Goal: Check status: Check status

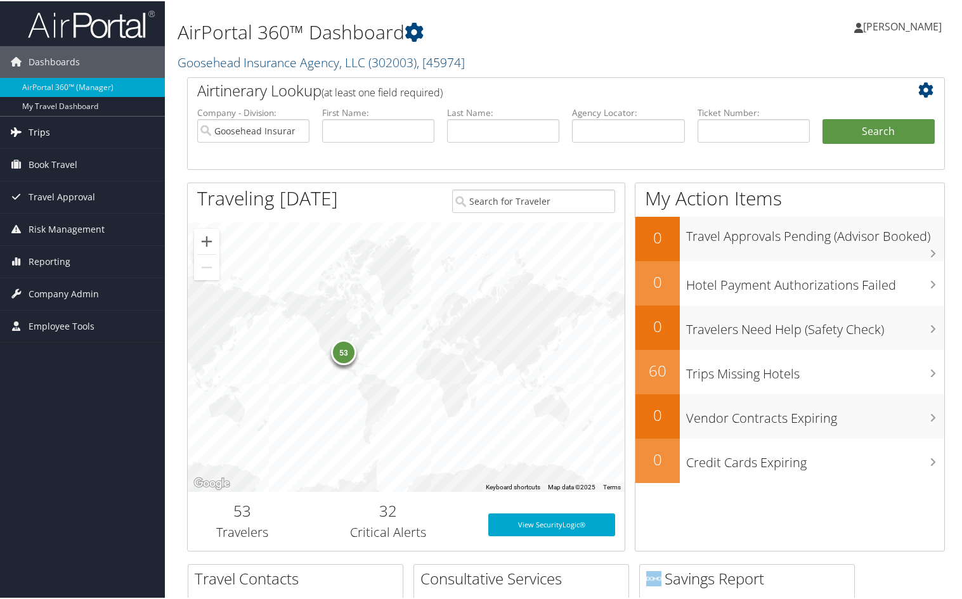
click at [45, 129] on span "Trips" at bounding box center [40, 131] width 22 height 32
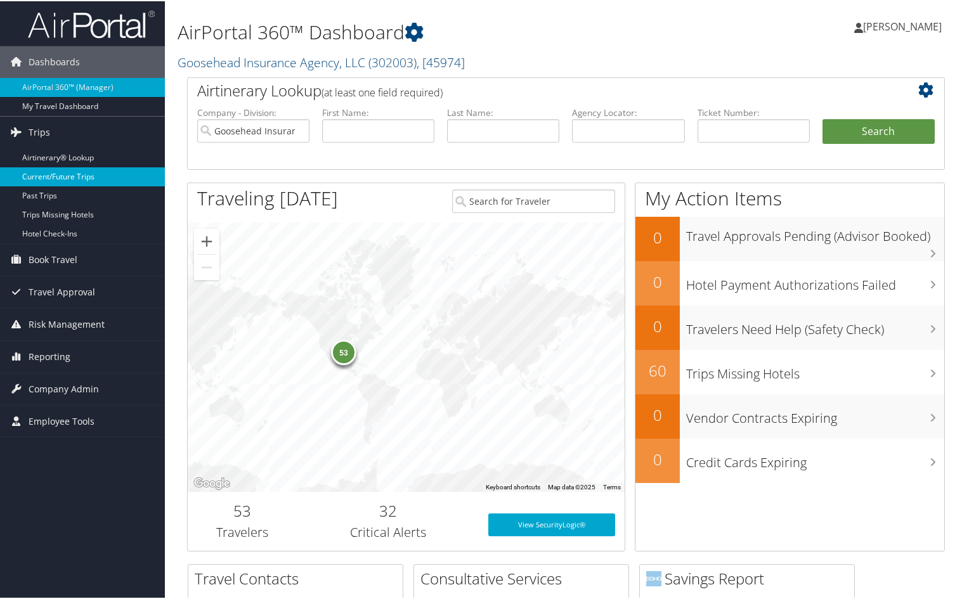
click at [30, 171] on link "Current/Future Trips" at bounding box center [82, 175] width 165 height 19
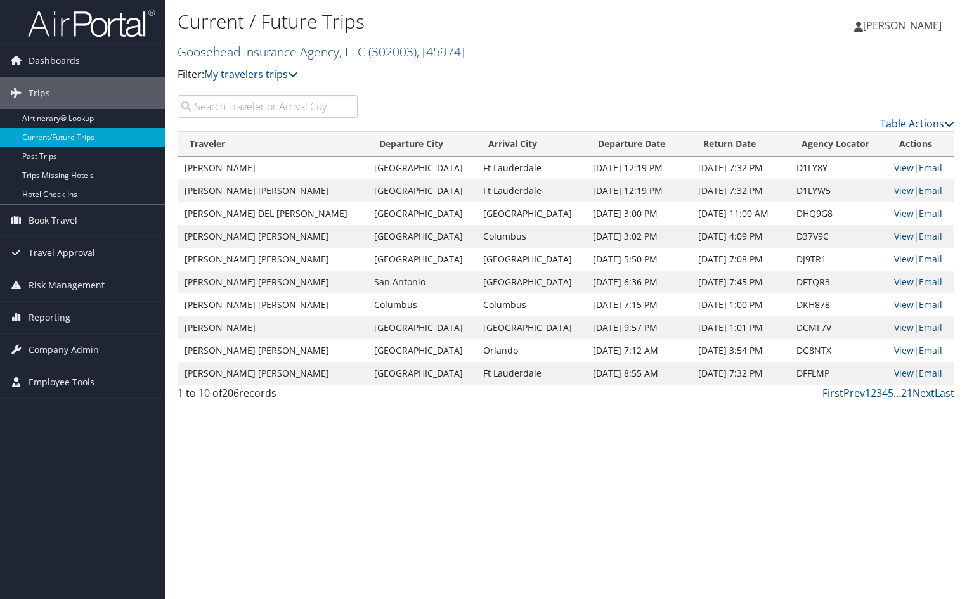
click at [58, 250] on span "Travel Approval" at bounding box center [62, 253] width 67 height 32
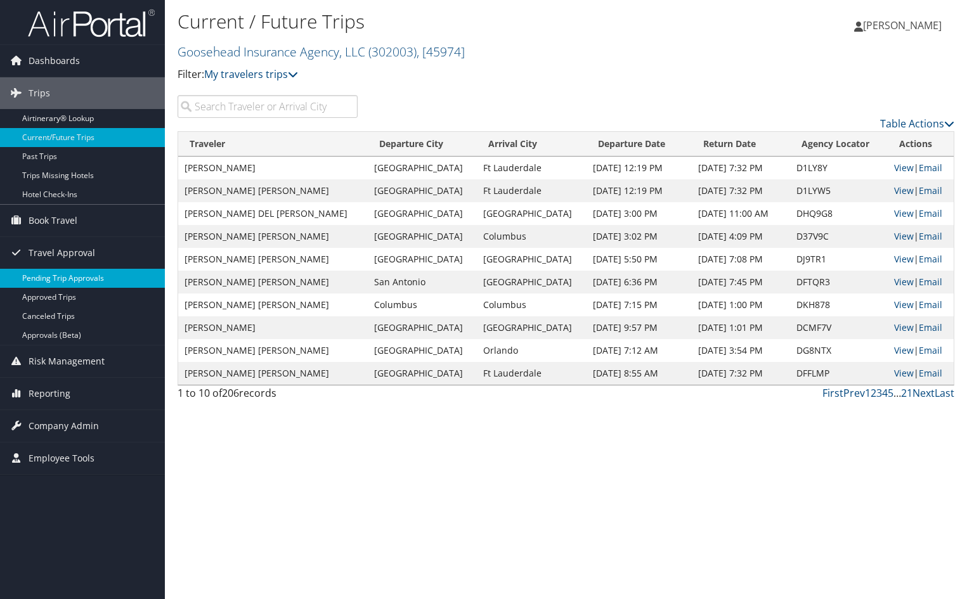
click at [57, 272] on link "Pending Trip Approvals" at bounding box center [82, 278] width 165 height 19
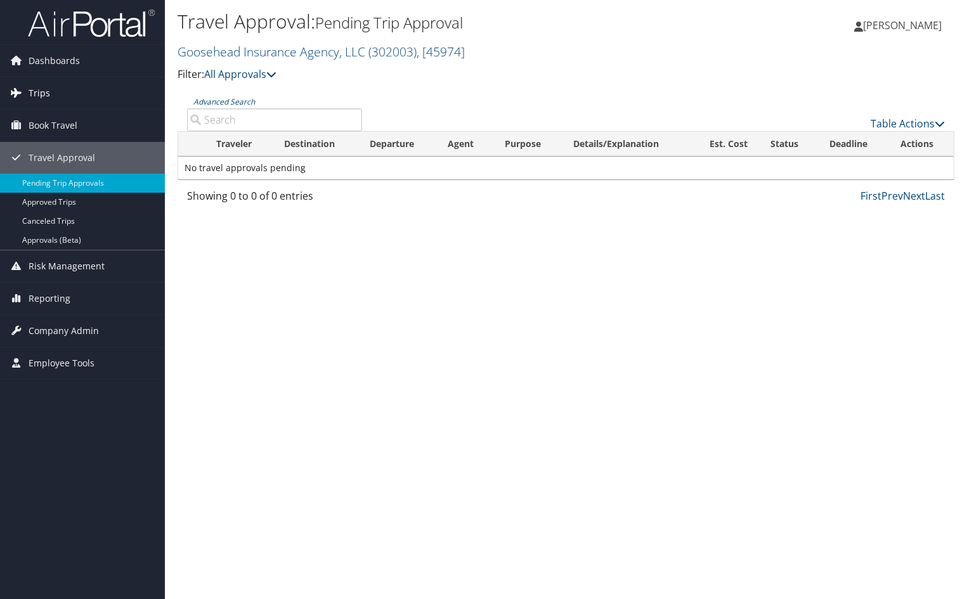
click at [48, 93] on span "Trips" at bounding box center [40, 93] width 22 height 32
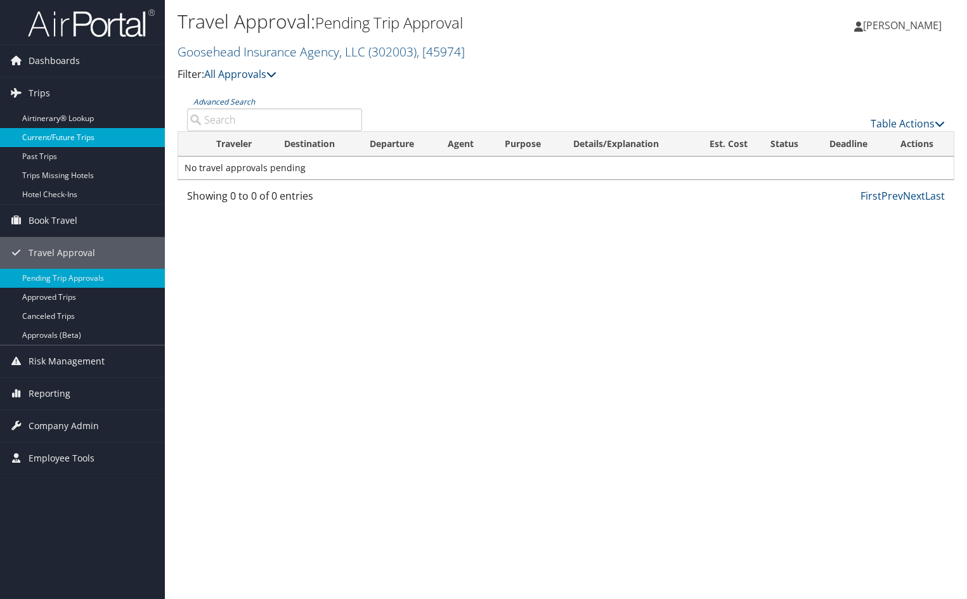
click at [58, 132] on link "Current/Future Trips" at bounding box center [82, 137] width 165 height 19
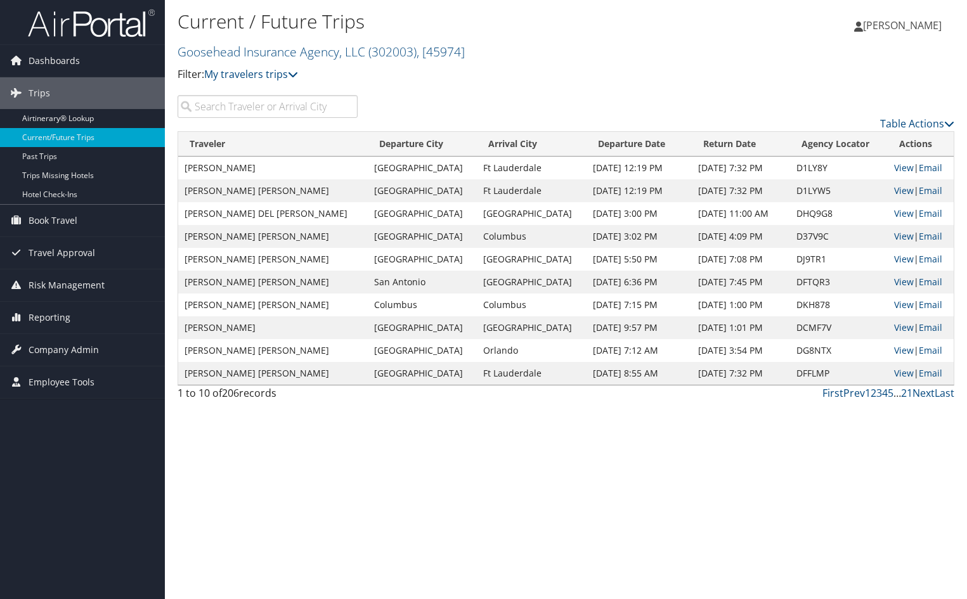
click at [307, 105] on input "search" at bounding box center [267, 106] width 180 height 23
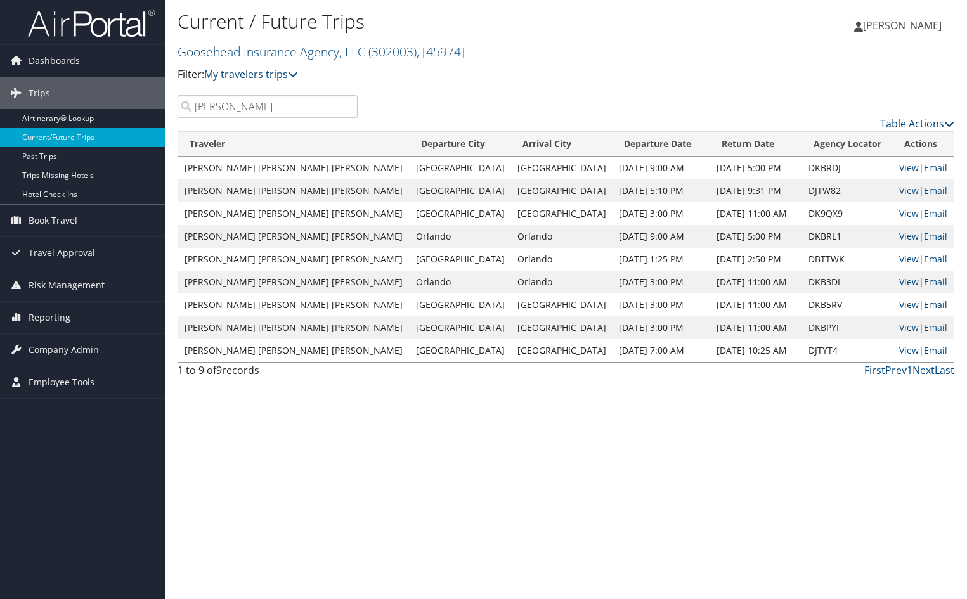
type input "christina"
click at [51, 61] on span "Dashboards" at bounding box center [54, 61] width 51 height 32
